Goal: Register for event/course

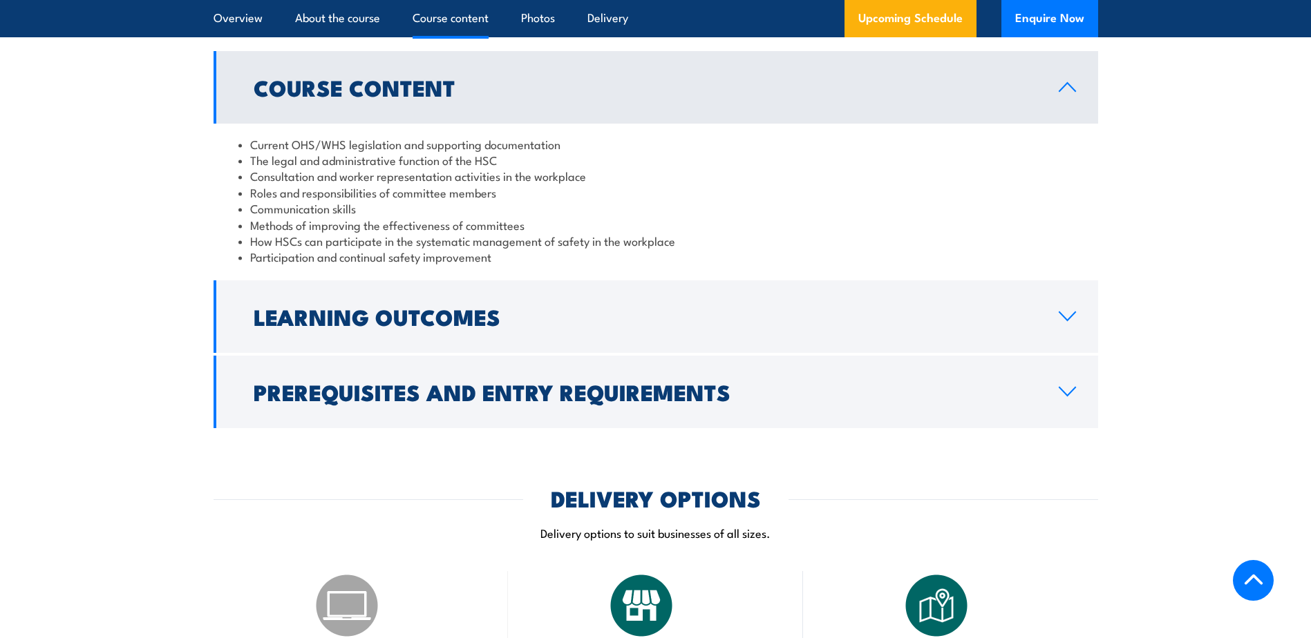
scroll to position [1313, 0]
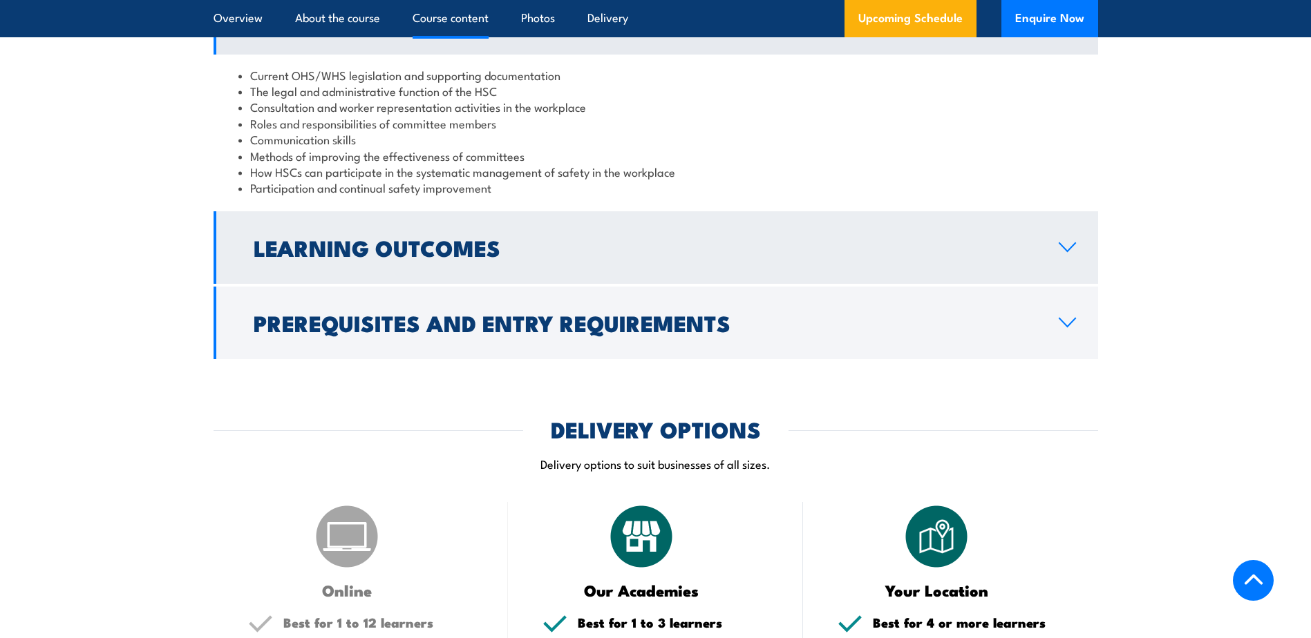
click at [1068, 245] on icon at bounding box center [1067, 247] width 19 height 11
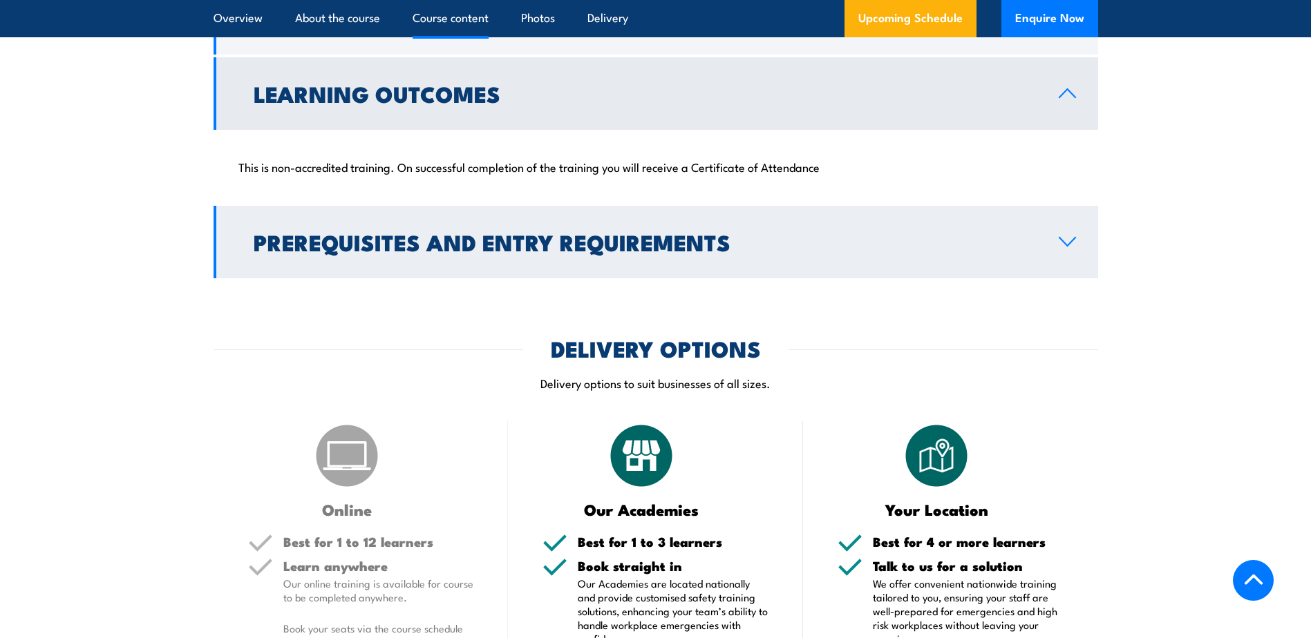
click at [1071, 242] on icon at bounding box center [1067, 242] width 16 height 8
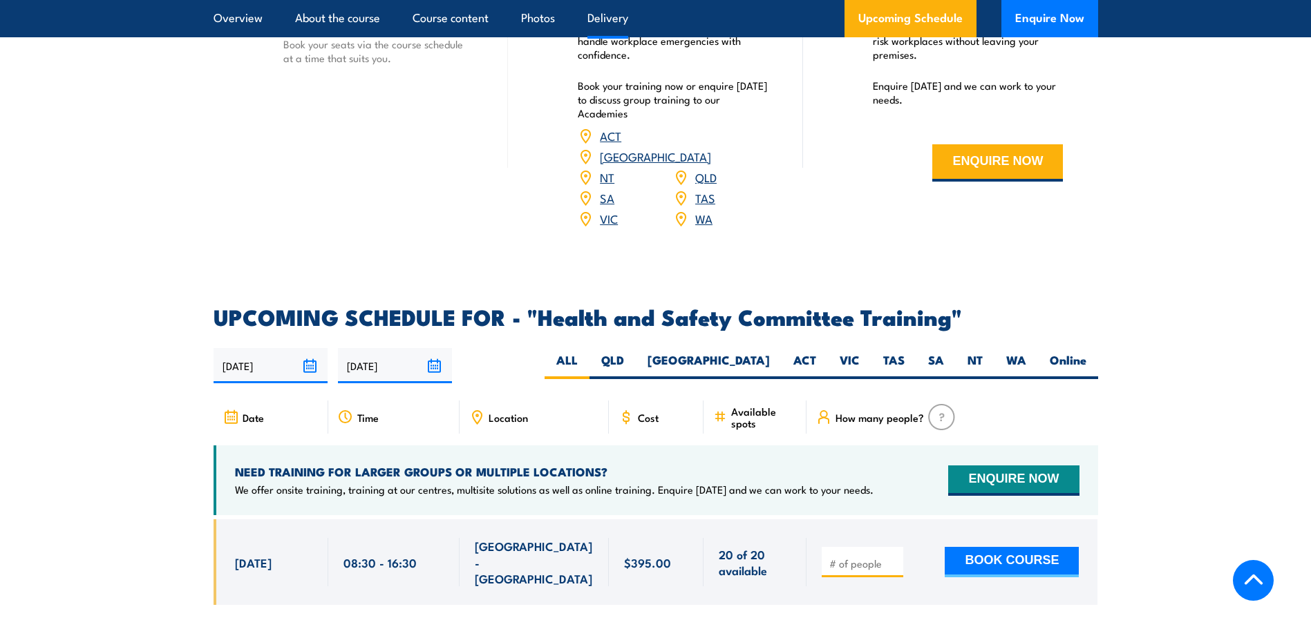
scroll to position [2073, 0]
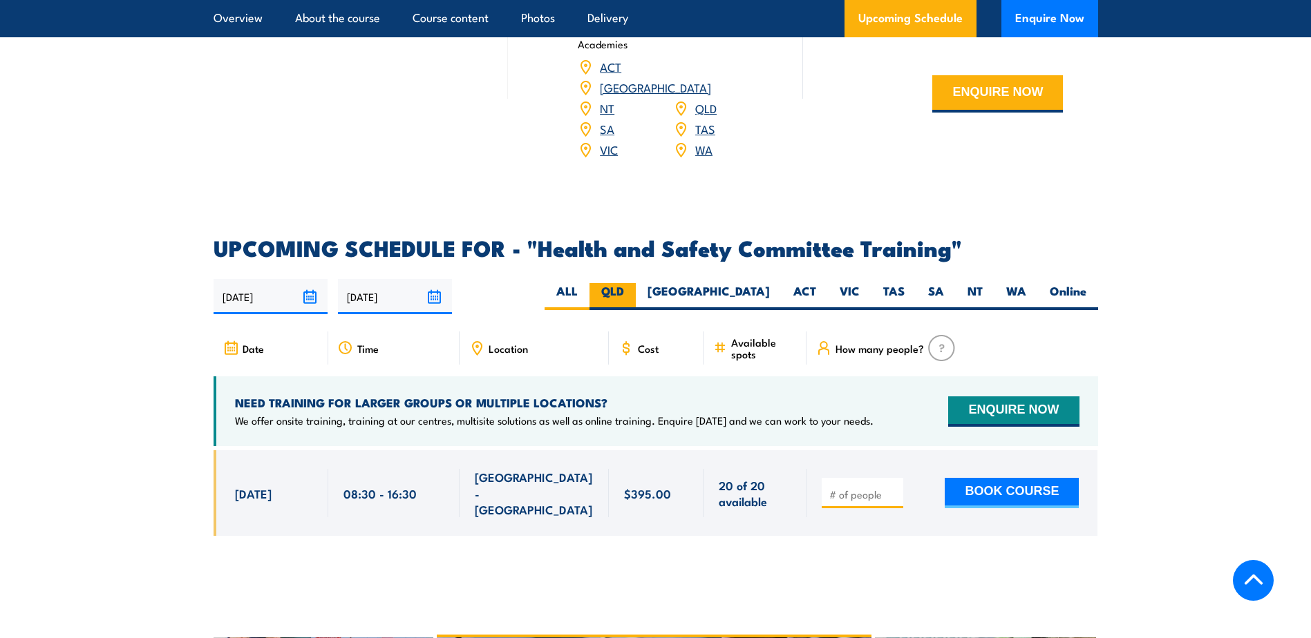
click at [636, 283] on label "QLD" at bounding box center [612, 296] width 46 height 27
click at [633, 283] on input "QLD" at bounding box center [628, 287] width 9 height 9
radio input "true"
